Goal: Transaction & Acquisition: Purchase product/service

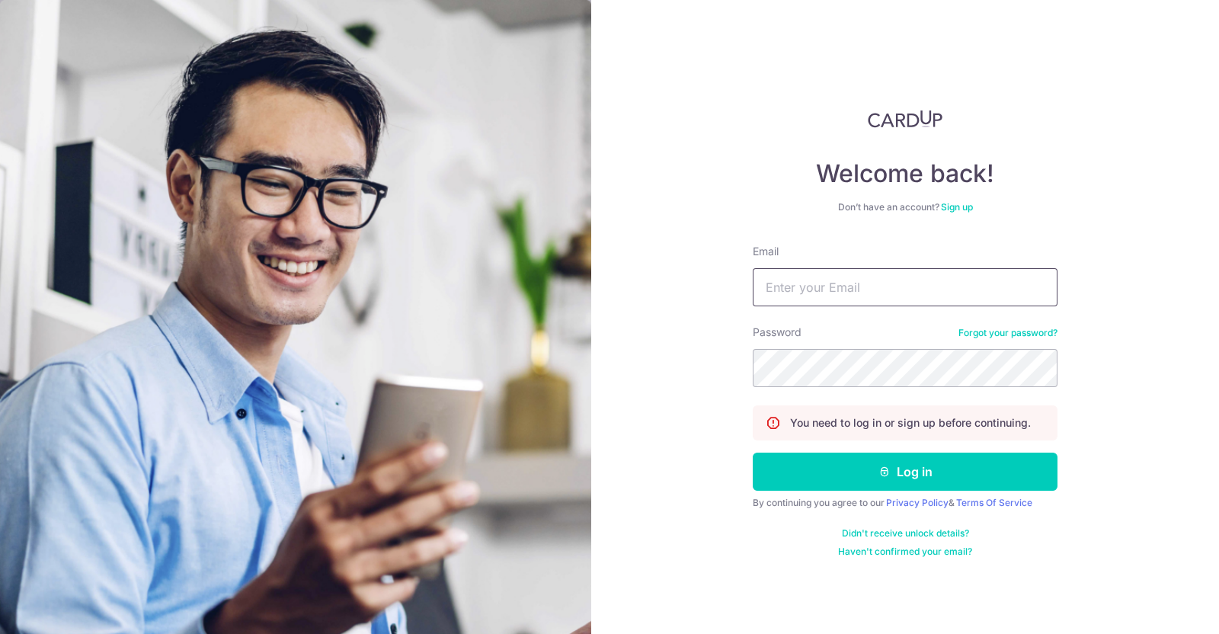
click at [835, 293] on input "Email" at bounding box center [905, 287] width 305 height 38
type input "[EMAIL_ADDRESS][DOMAIN_NAME]"
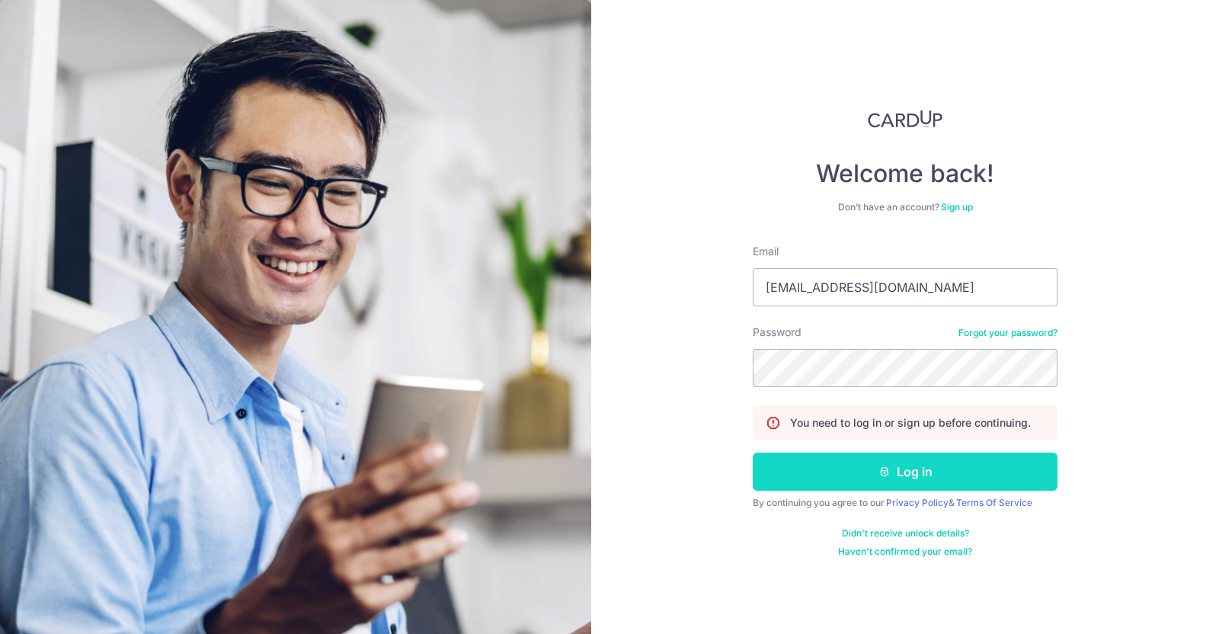
click at [870, 479] on button "Log in" at bounding box center [905, 472] width 305 height 38
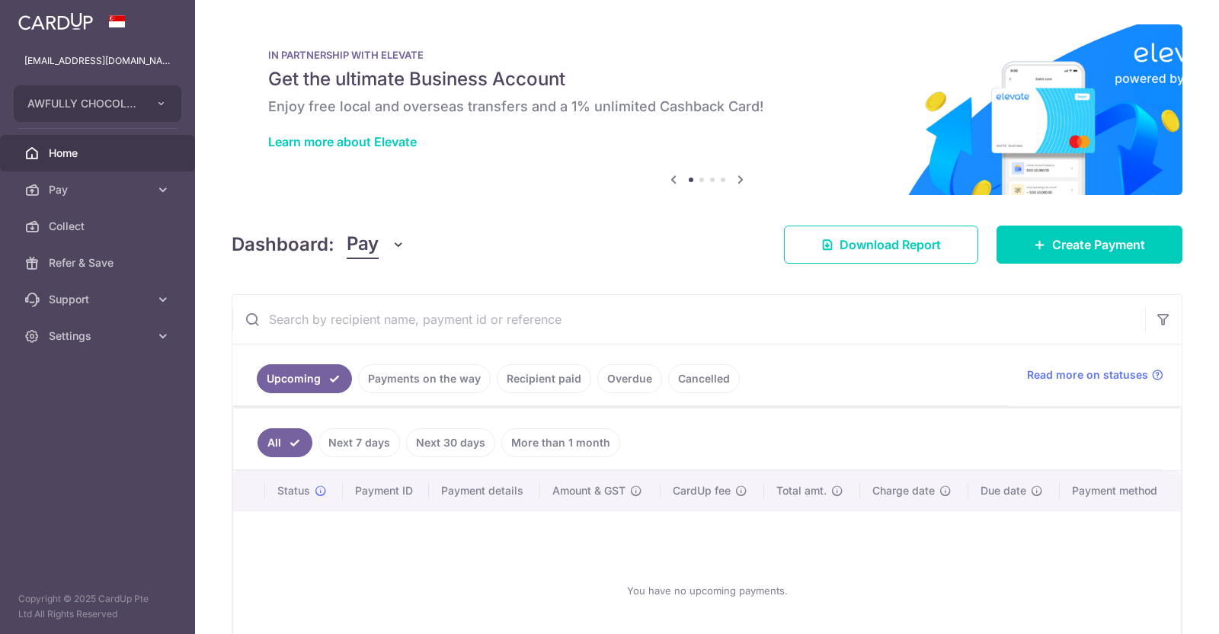
click at [1037, 238] on link "Create Payment" at bounding box center [1090, 245] width 186 height 38
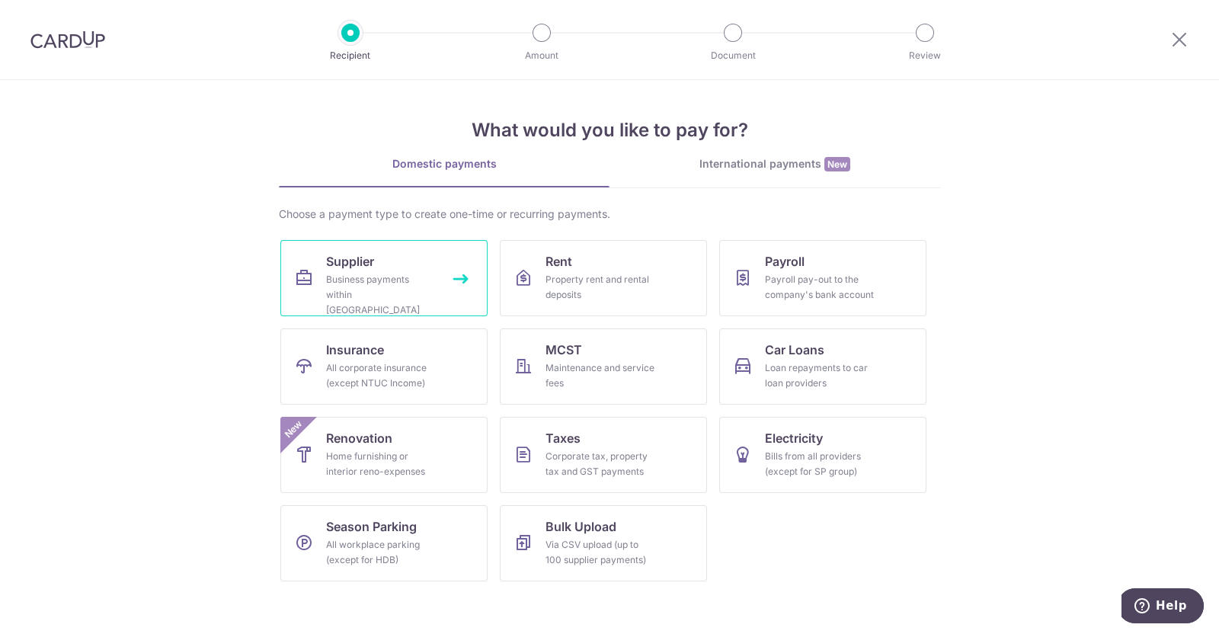
click at [315, 291] on link "Supplier Business payments within [GEOGRAPHIC_DATA]" at bounding box center [383, 278] width 207 height 76
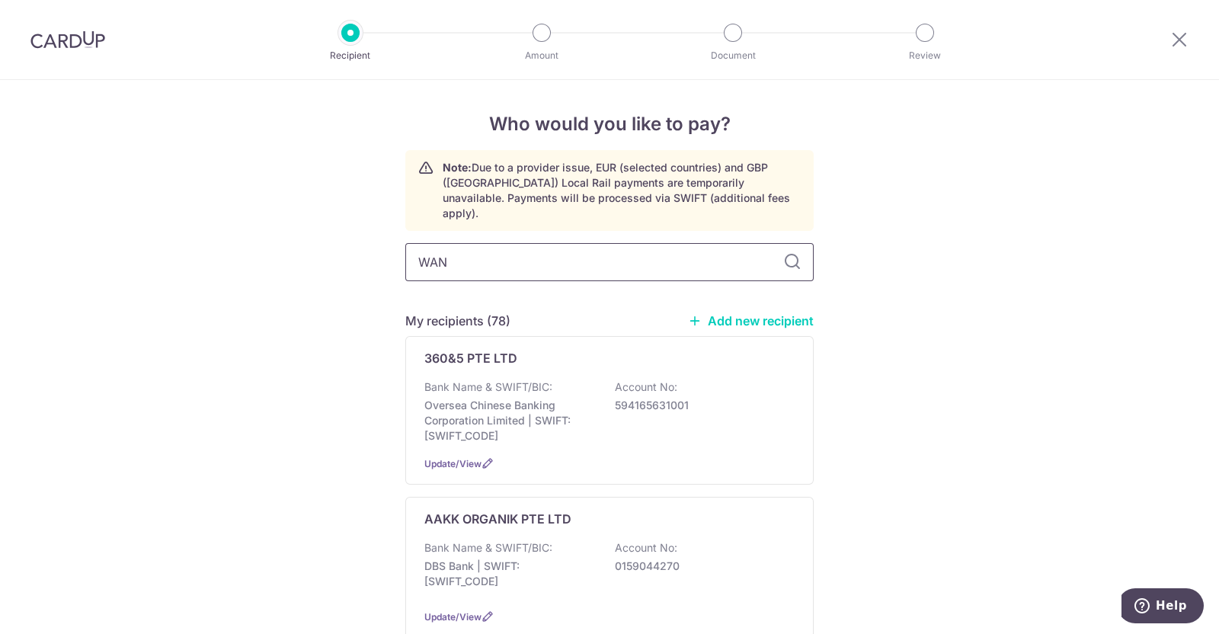
type input "[PERSON_NAME]"
drag, startPoint x: 499, startPoint y: 245, endPoint x: 91, endPoint y: 205, distance: 409.6
click at [91, 205] on div "Who would you like to pay? Note: Due to a provider issue, EUR (selected countri…" at bounding box center [609, 407] width 1219 height 654
type input "KS"
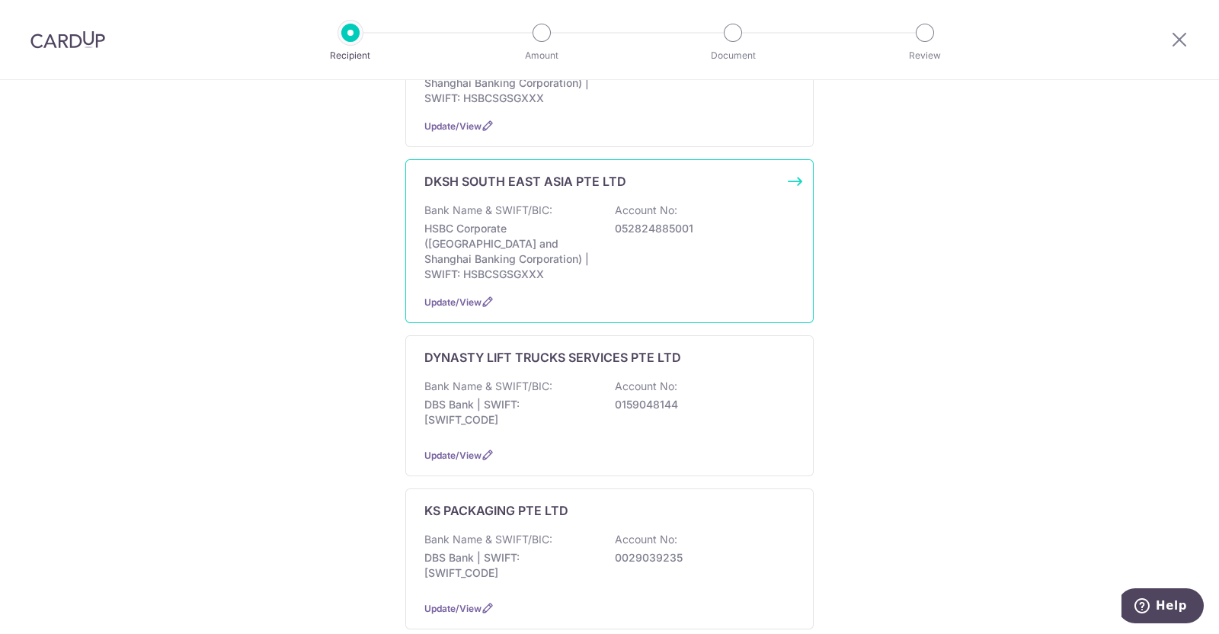
scroll to position [553, 0]
